Goal: Transaction & Acquisition: Purchase product/service

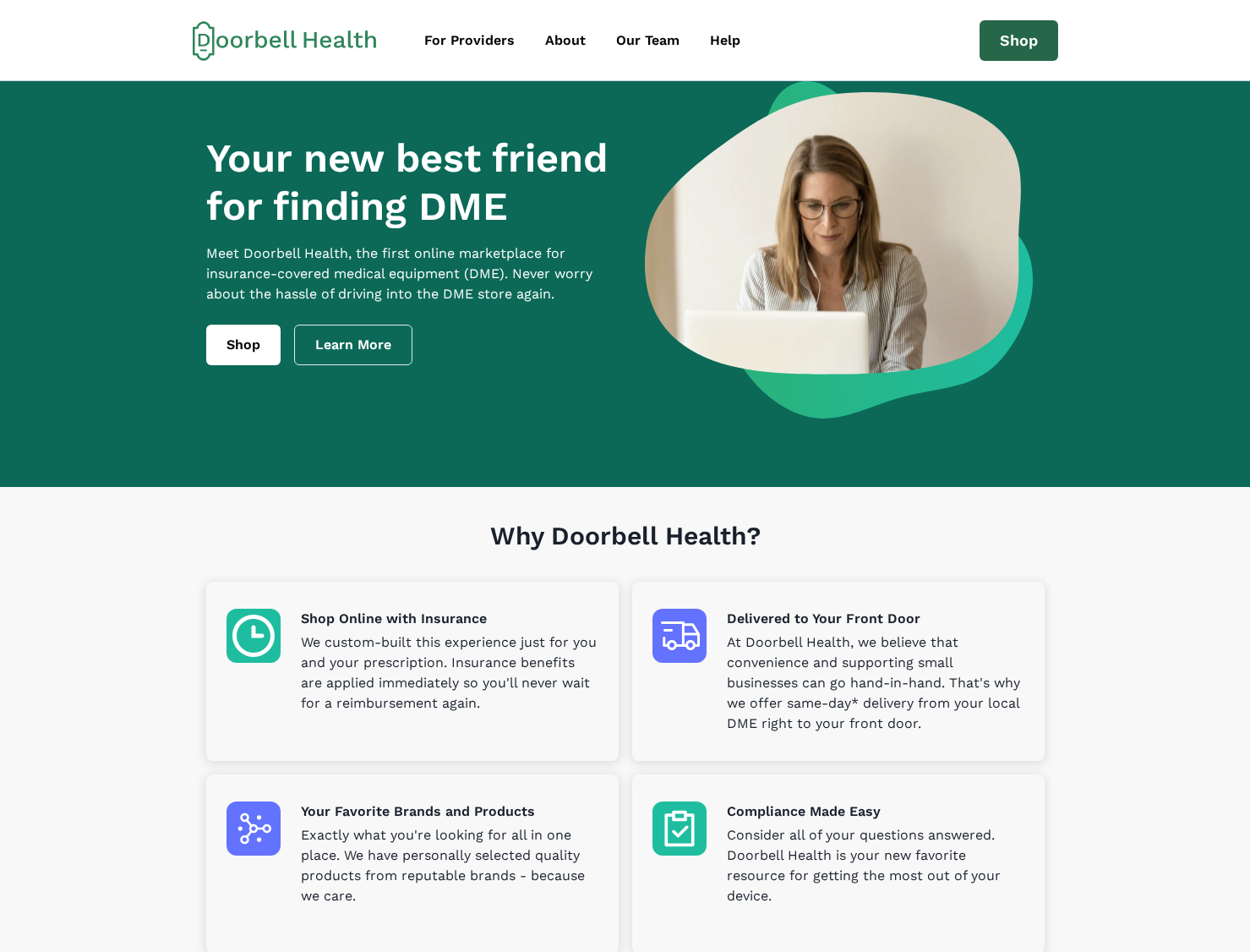
click at [1022, 35] on link "Shop" at bounding box center [1019, 40] width 78 height 40
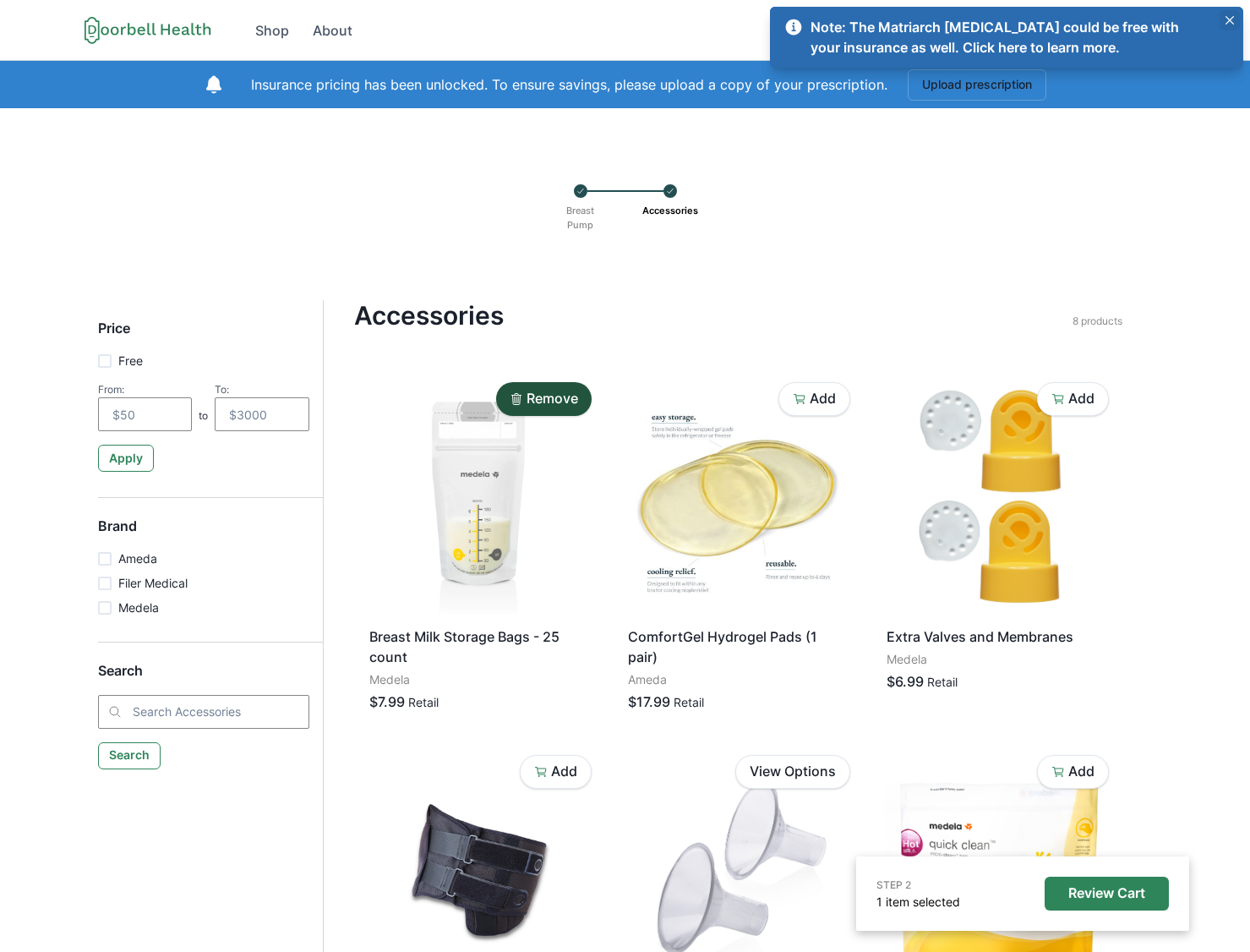
click at [1238, 14] on button "Close" at bounding box center [1229, 20] width 21 height 21
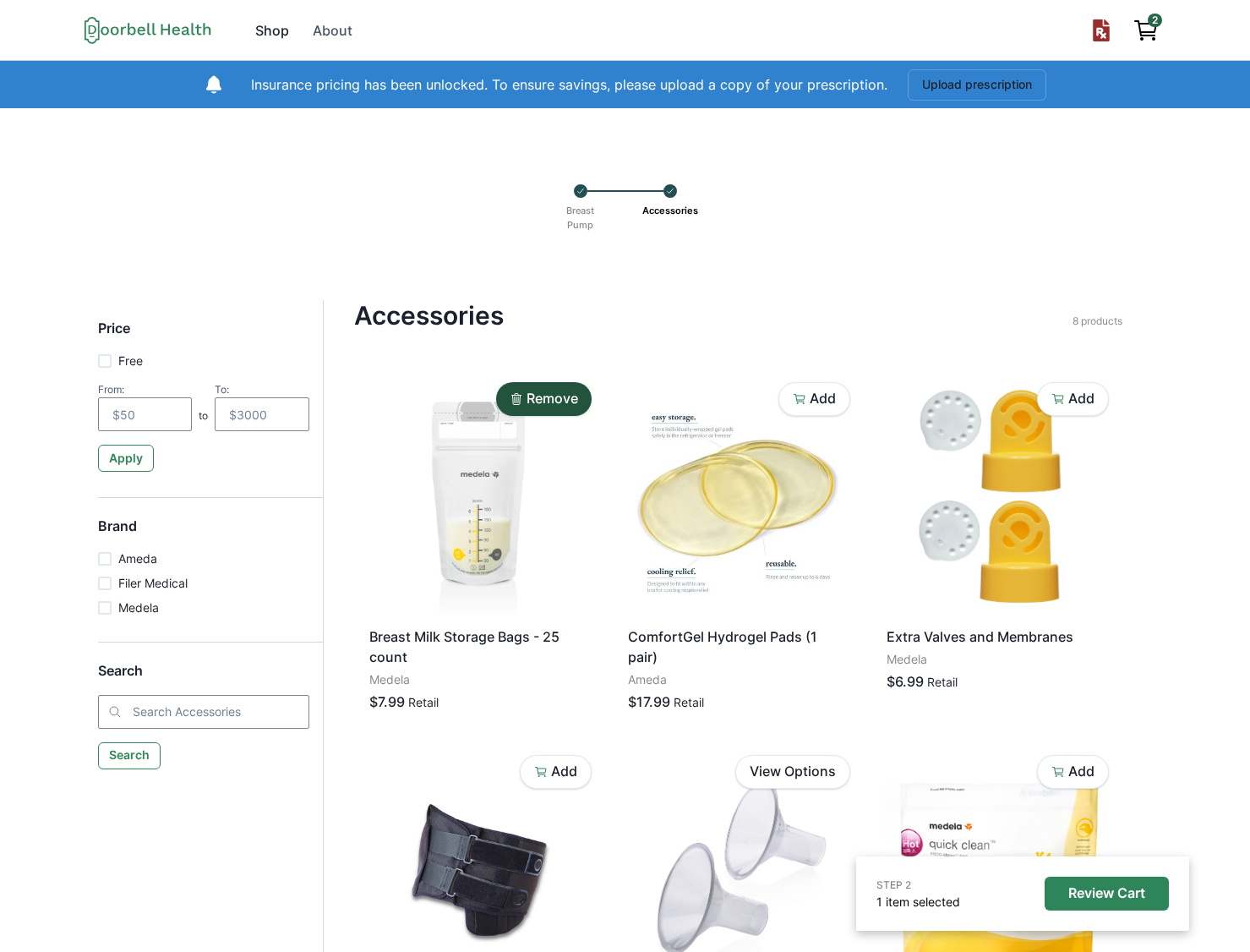
click at [280, 28] on div "Shop" at bounding box center [272, 30] width 33 height 21
click at [898, 901] on p "1 item selected" at bounding box center [918, 902] width 83 height 18
click at [1036, 903] on div "STEP 2 1 item selected Review Cart" at bounding box center [1023, 893] width 292 height 33
click at [1072, 896] on p "Review Cart" at bounding box center [1107, 893] width 76 height 16
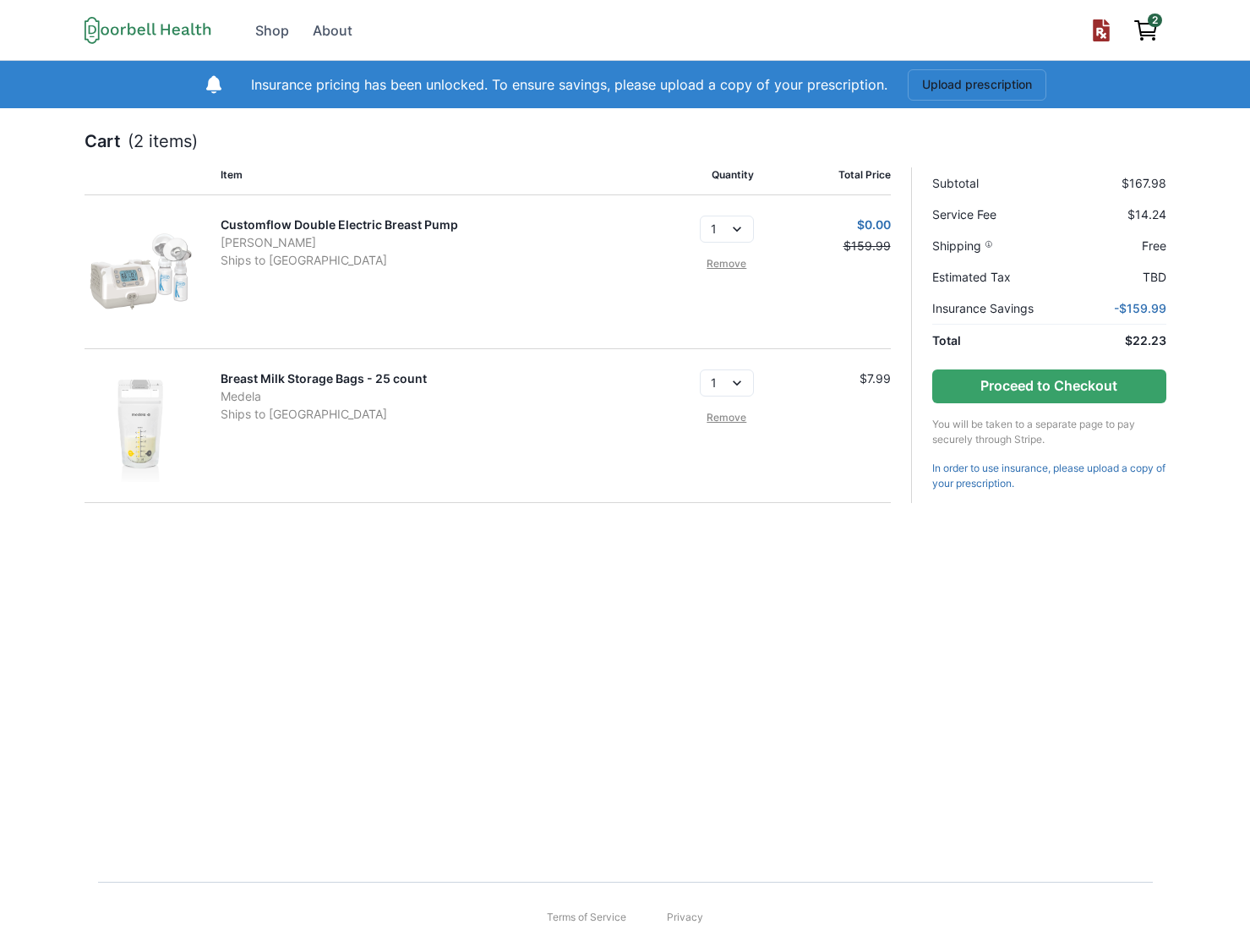
click at [716, 267] on link "Remove" at bounding box center [726, 264] width 54 height 16
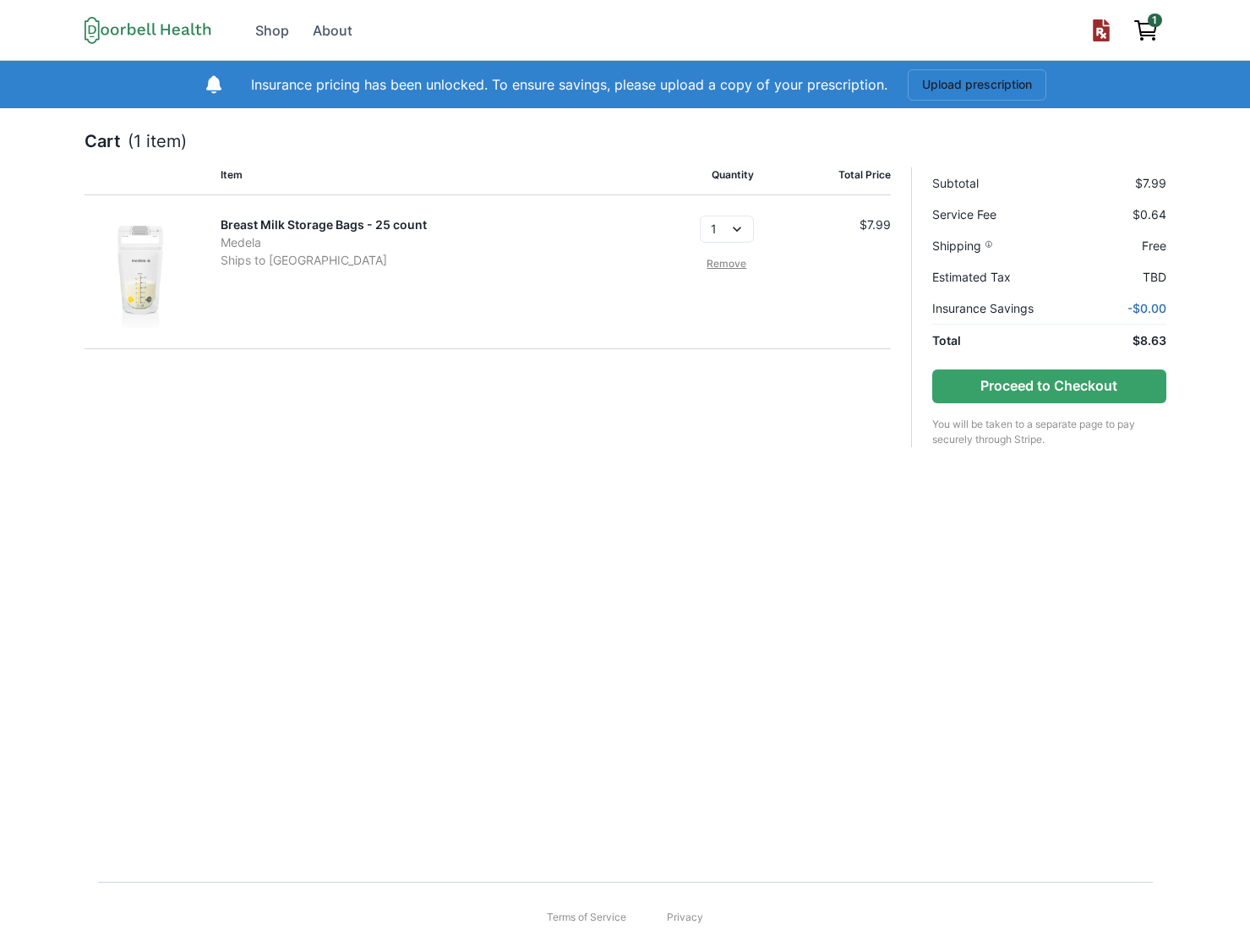
click at [724, 258] on link "Remove" at bounding box center [726, 264] width 54 height 16
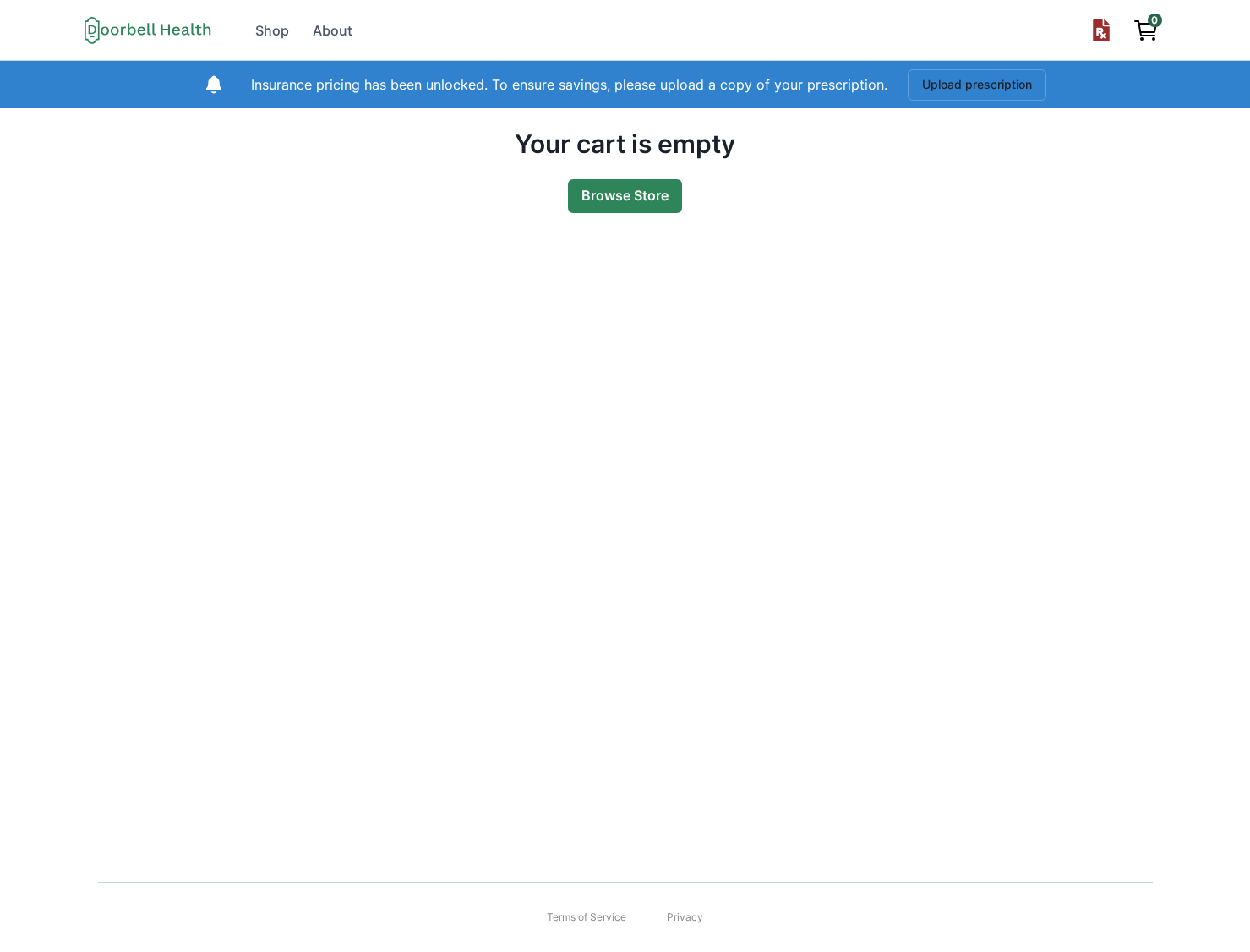
click at [642, 194] on link "Browse Store" at bounding box center [625, 196] width 114 height 33
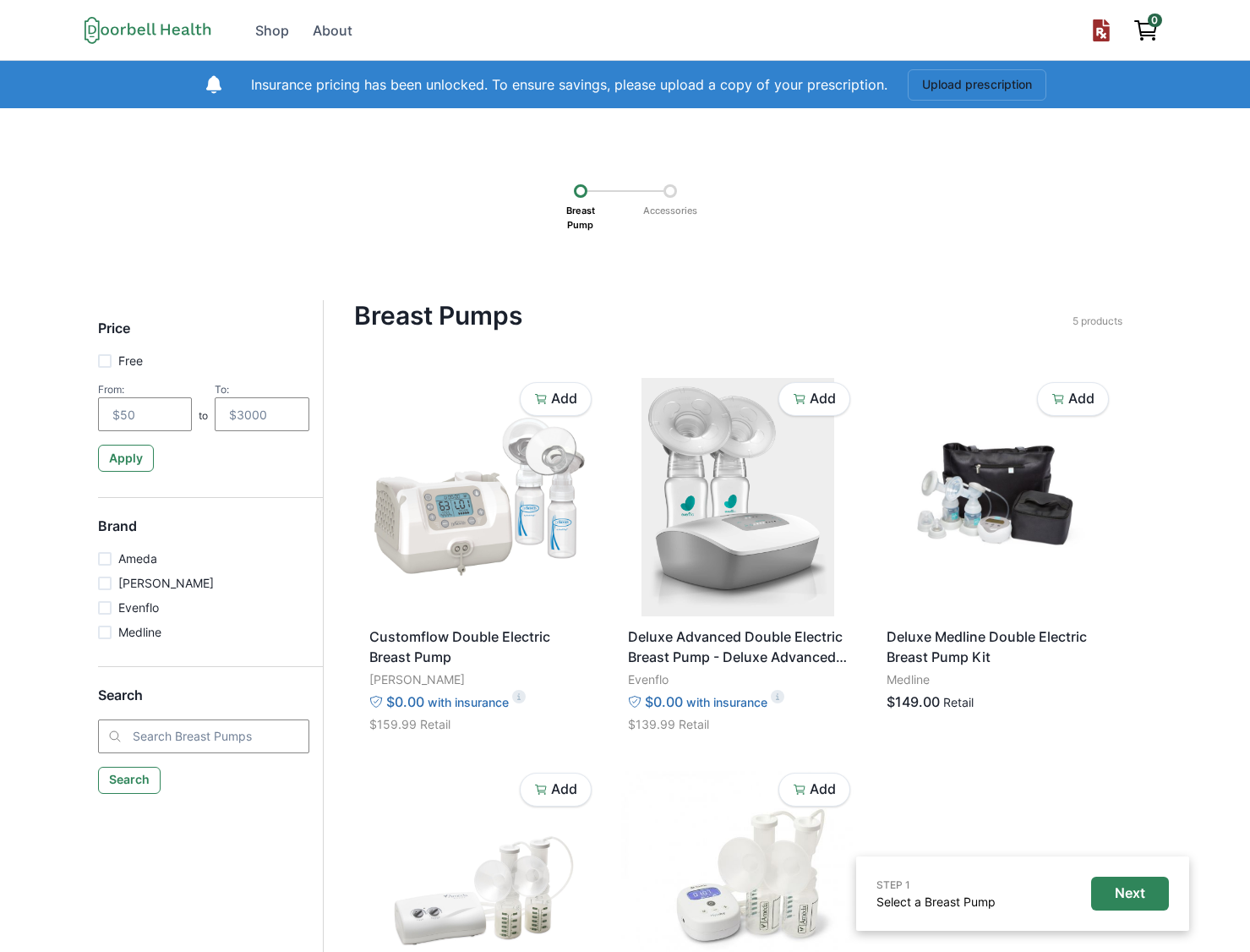
scroll to position [1, 0]
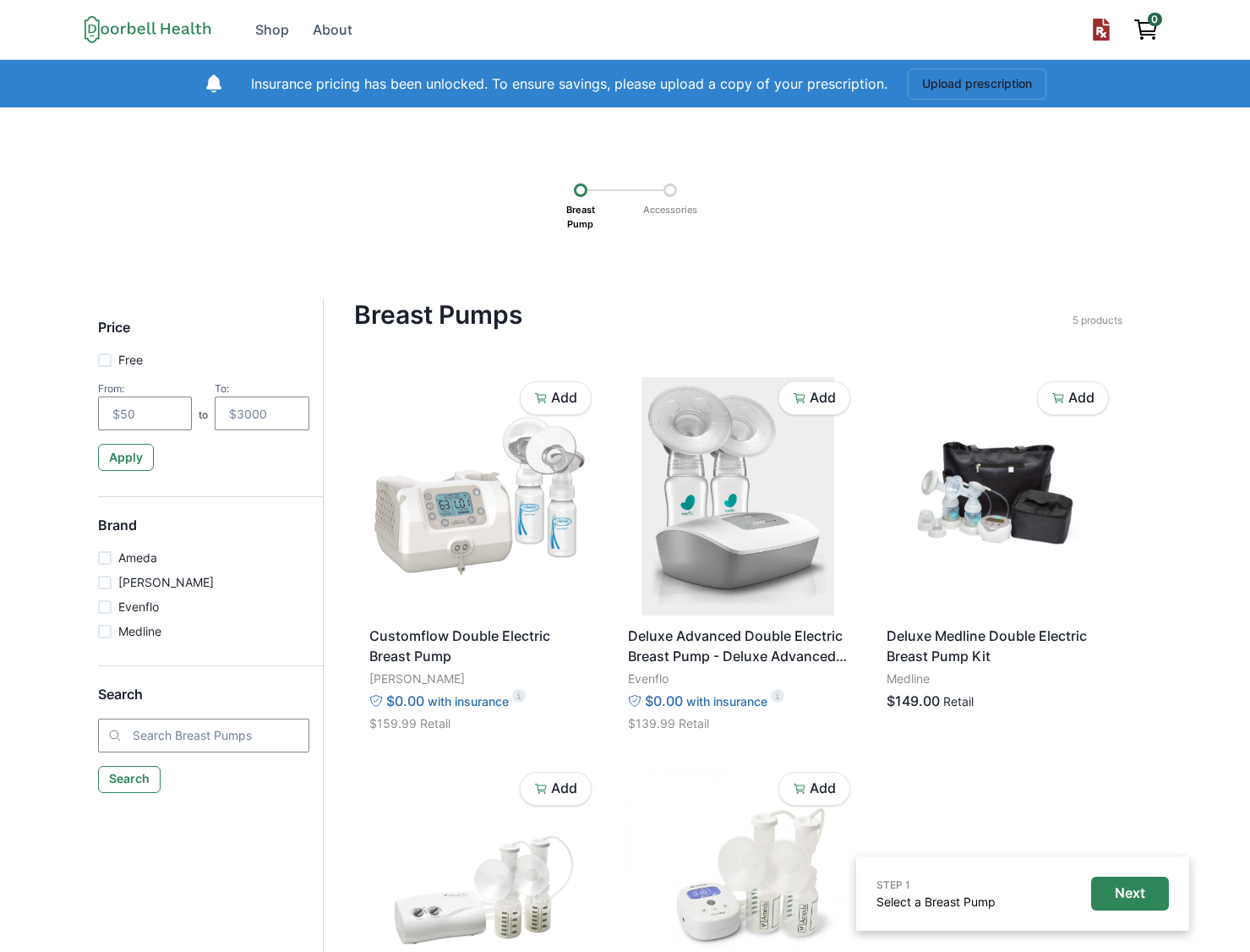
click at [668, 185] on div at bounding box center [671, 190] width 14 height 14
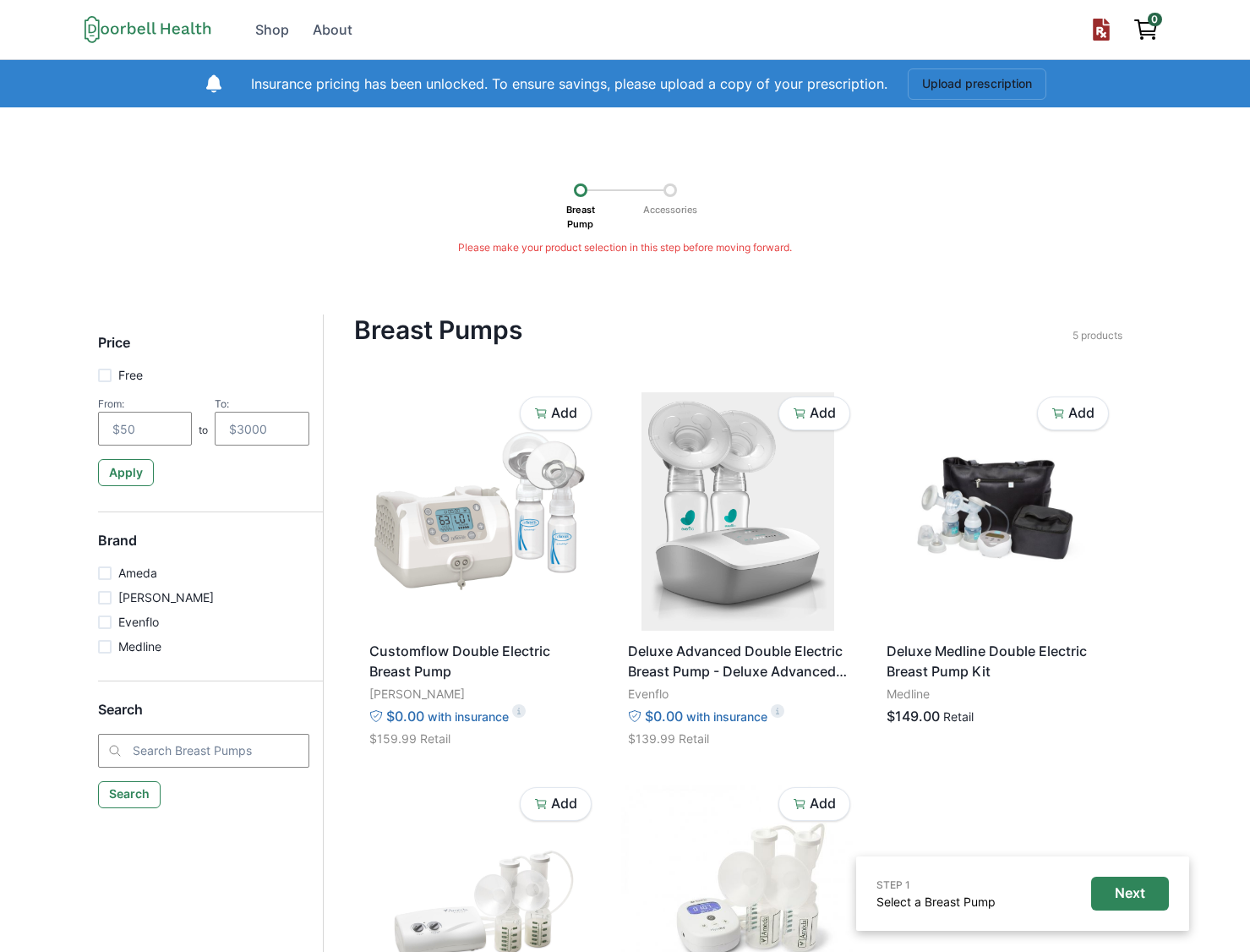
click at [74, 175] on div "Breast Pump Accessories" at bounding box center [625, 203] width 1132 height 74
click at [324, 30] on div "About" at bounding box center [332, 29] width 40 height 21
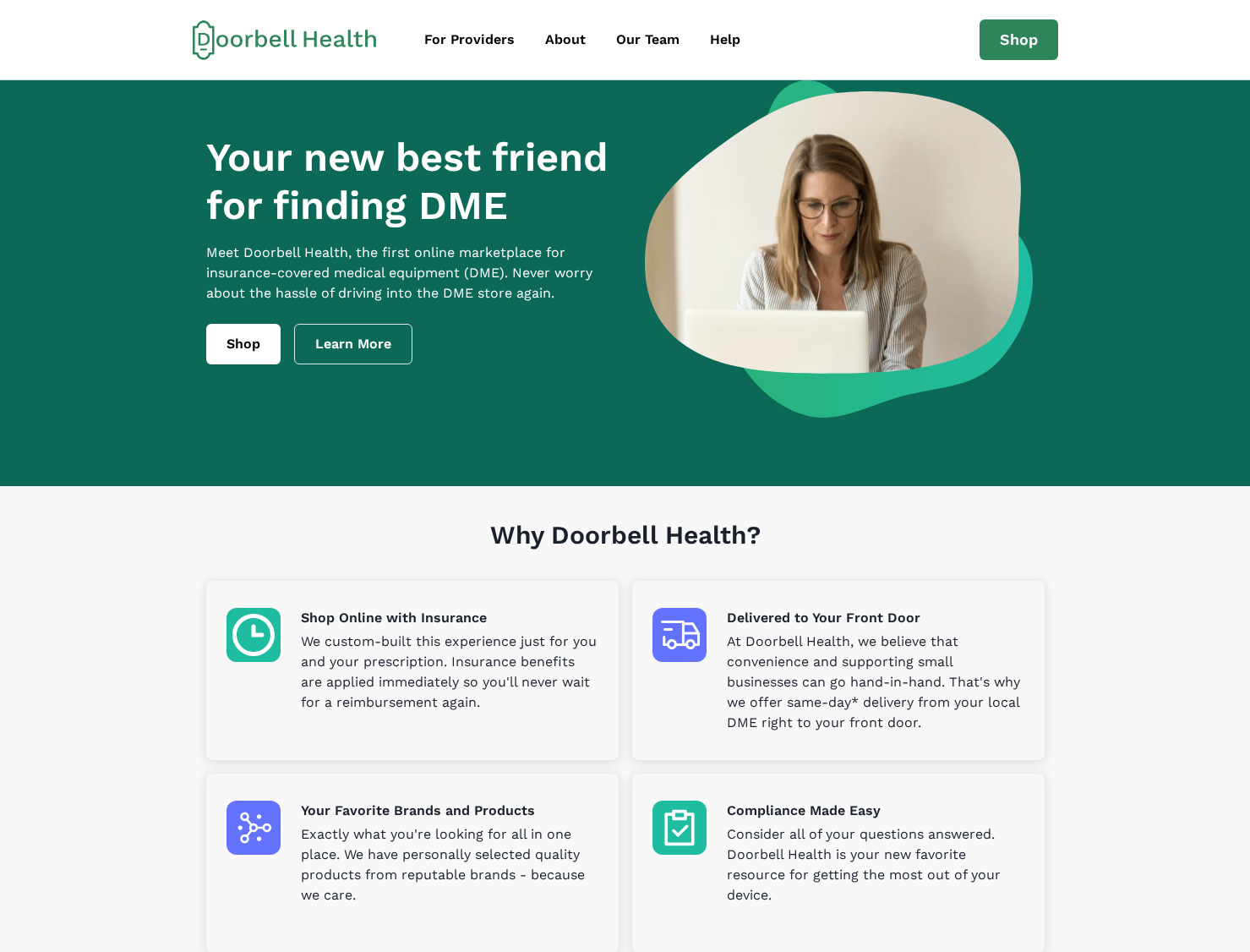
click at [260, 48] on icon at bounding box center [285, 39] width 184 height 40
